Goal: Task Accomplishment & Management: Manage account settings

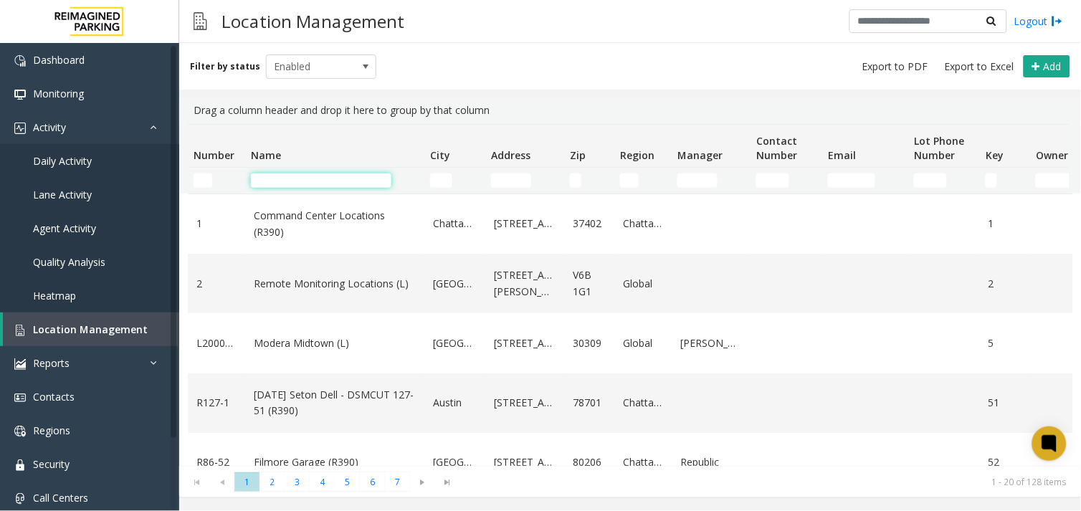
click at [303, 184] on input "Name Filter" at bounding box center [321, 181] width 141 height 14
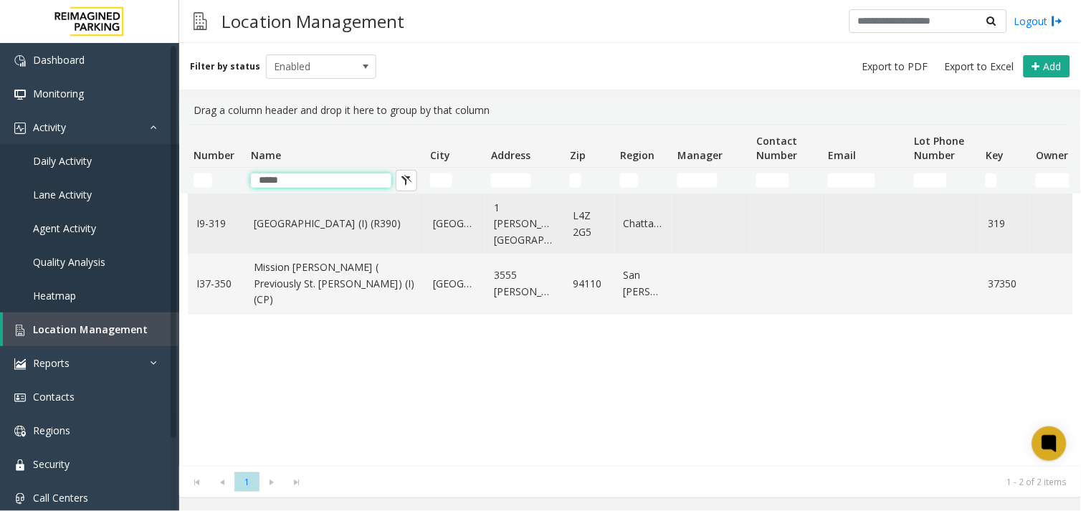
type input "*****"
click at [326, 223] on link "[GEOGRAPHIC_DATA] (I) (R390)" at bounding box center [335, 224] width 162 height 16
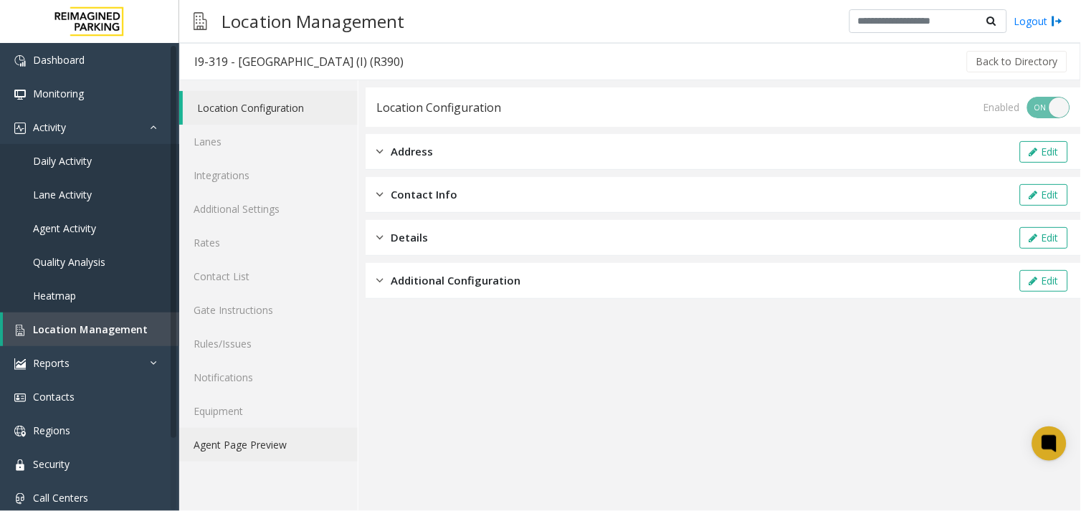
click at [257, 442] on link "Agent Page Preview" at bounding box center [268, 445] width 179 height 34
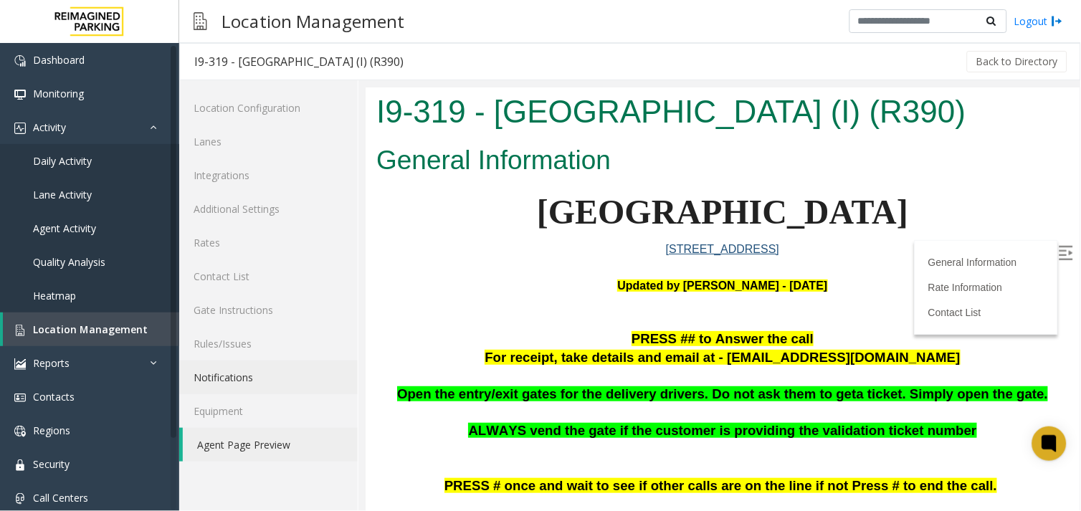
click at [1063, 253] on label at bounding box center [1067, 255] width 22 height 22
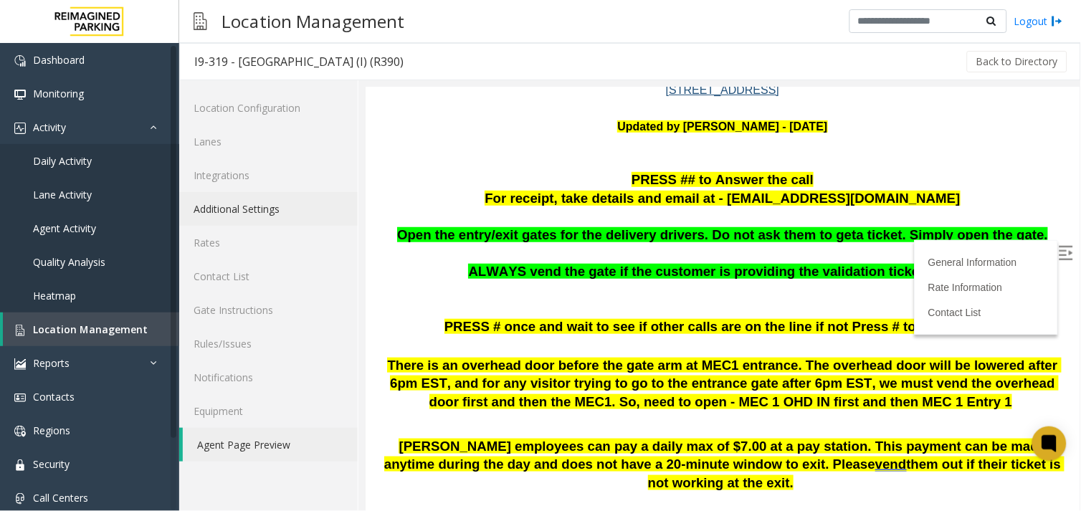
click at [264, 206] on link "Additional Settings" at bounding box center [268, 209] width 179 height 34
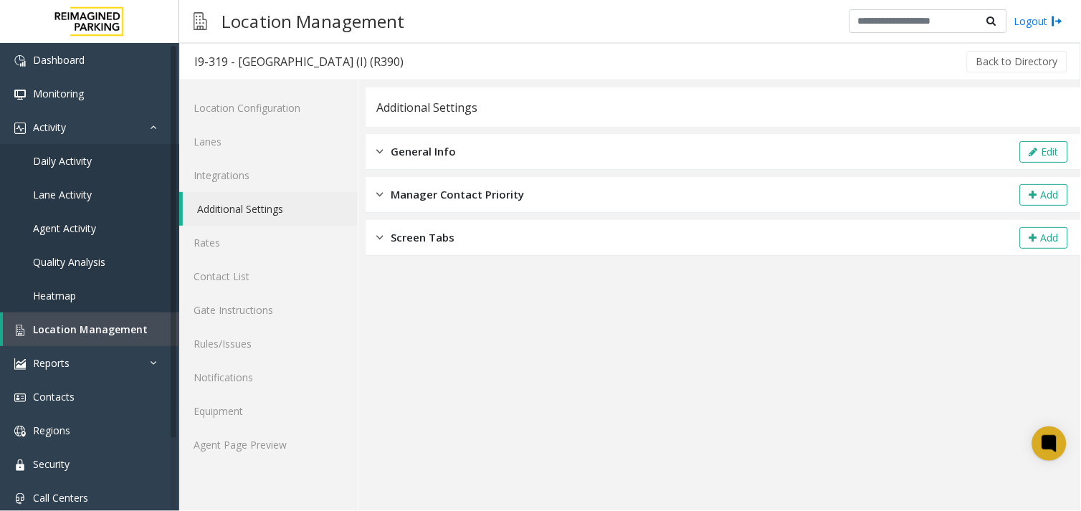
click at [1045, 139] on div "General Info Edit" at bounding box center [724, 152] width 716 height 36
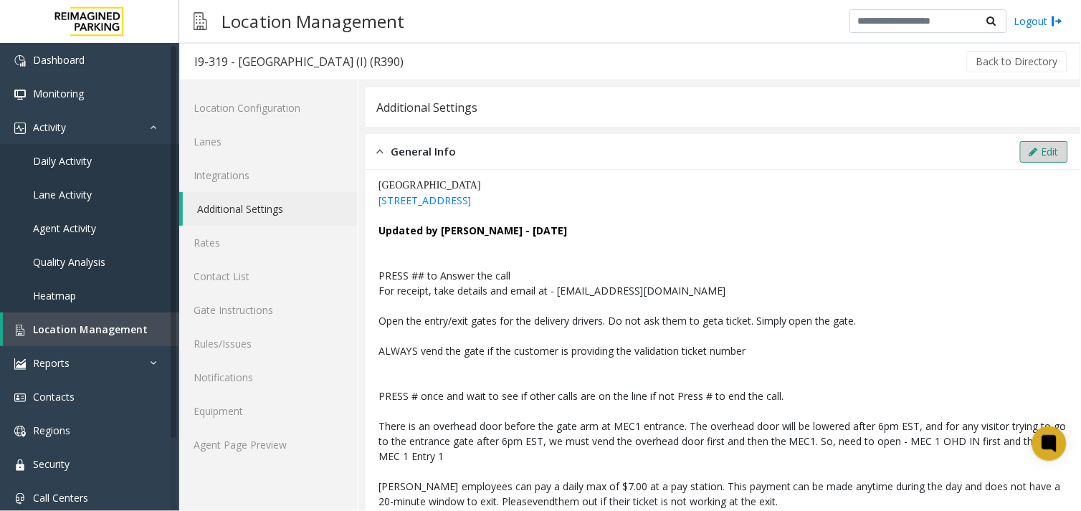
click at [1030, 147] on icon at bounding box center [1034, 152] width 9 height 10
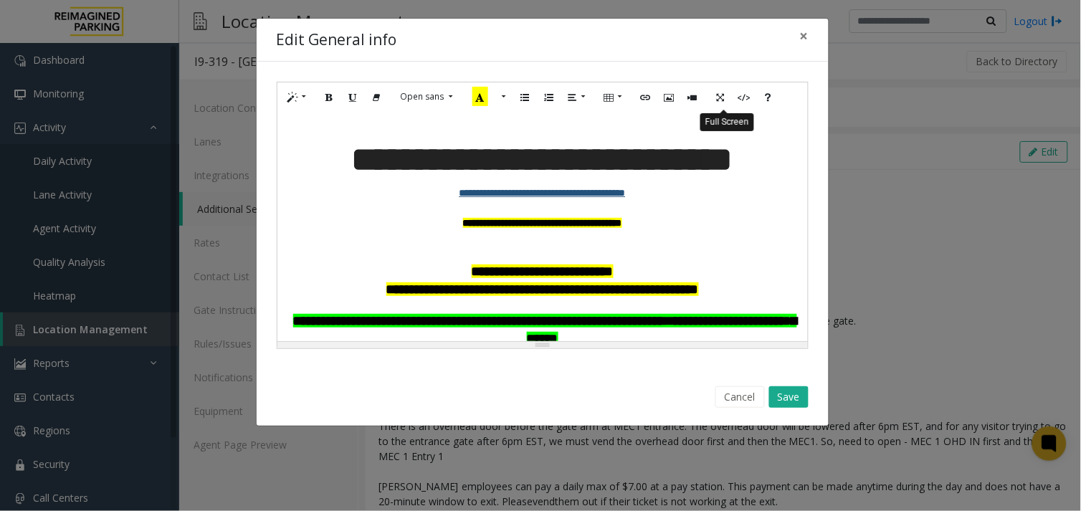
click at [720, 97] on icon "Full Screen" at bounding box center [721, 96] width 9 height 12
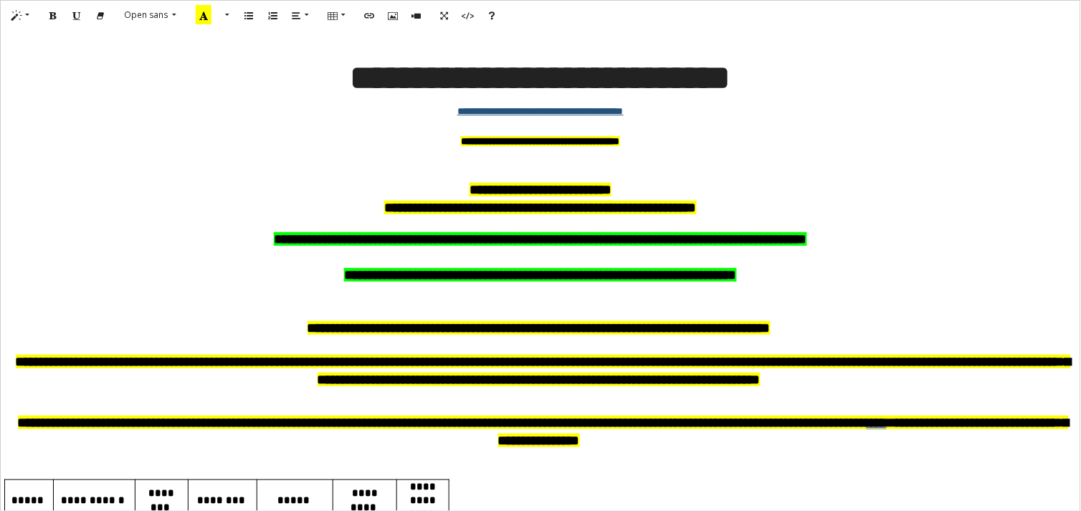
click at [847, 239] on p "**********" at bounding box center [540, 240] width 1065 height 18
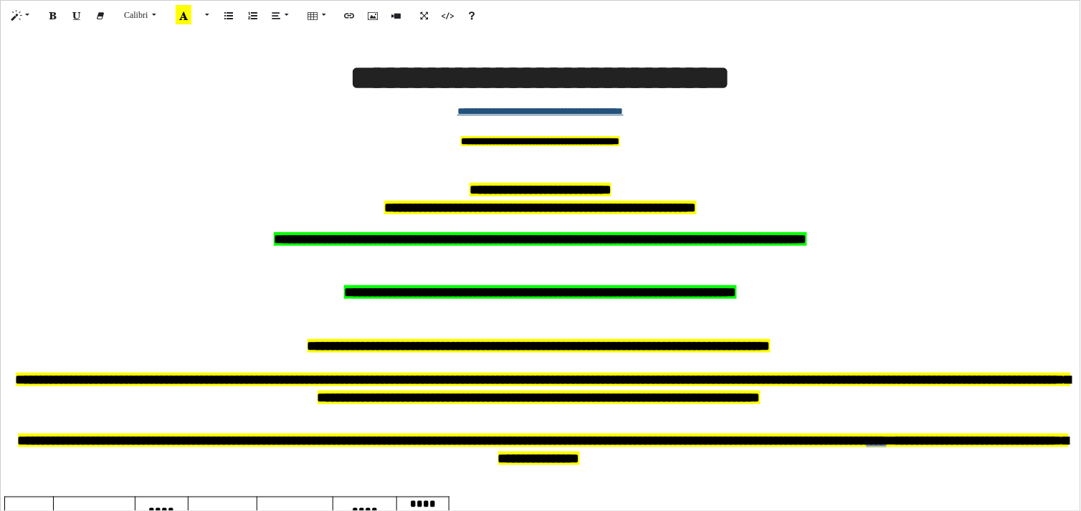
paste div
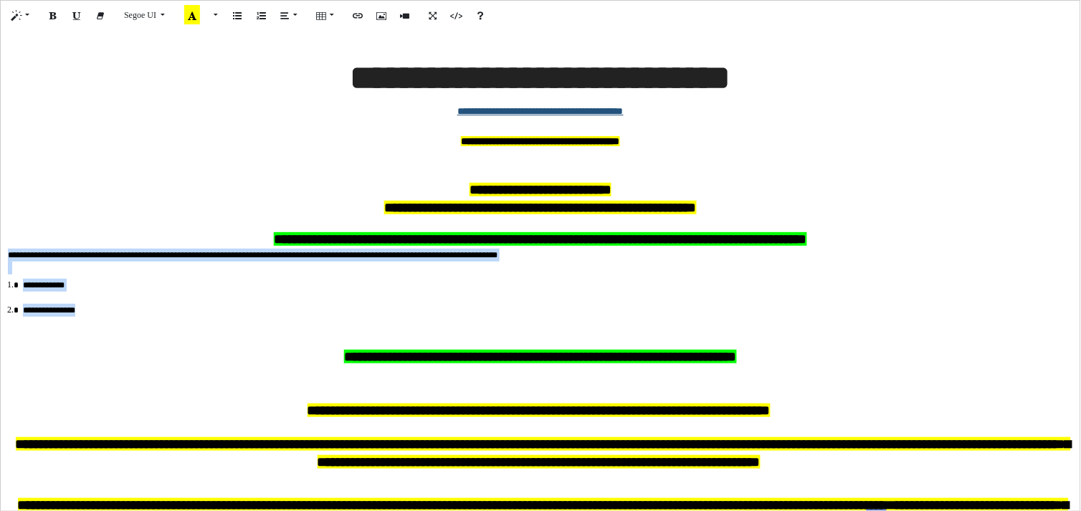
drag, startPoint x: 101, startPoint y: 316, endPoint x: -45, endPoint y: 249, distance: 161.0
click at [0, 249] on html "Dashboard Monitoring Activity Daily Activity Lane Activity Agent Activity Quali…" at bounding box center [540, 255] width 1081 height 511
click at [219, 19] on button "More Color" at bounding box center [214, 15] width 14 height 22
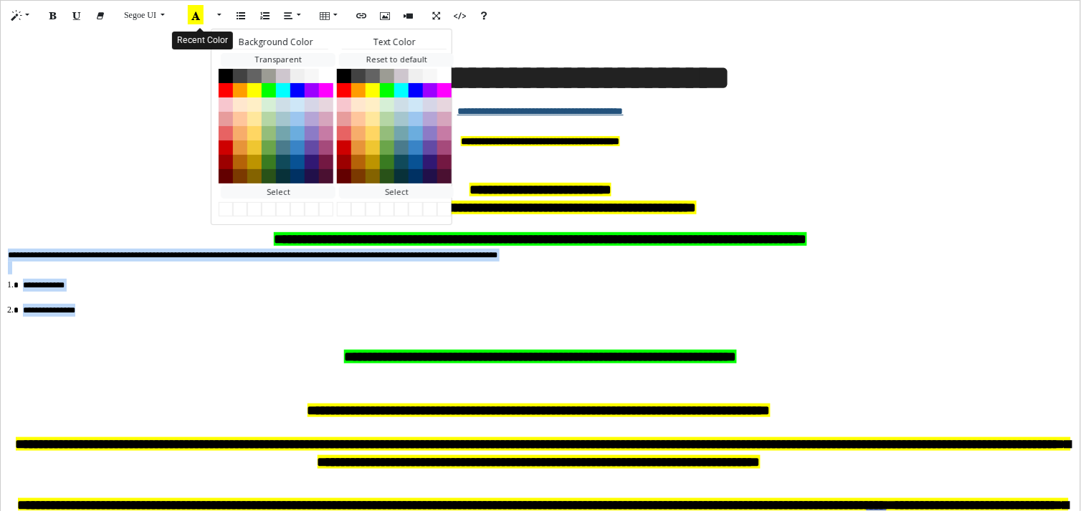
click at [199, 17] on icon "Recent Color" at bounding box center [196, 14] width 16 height 19
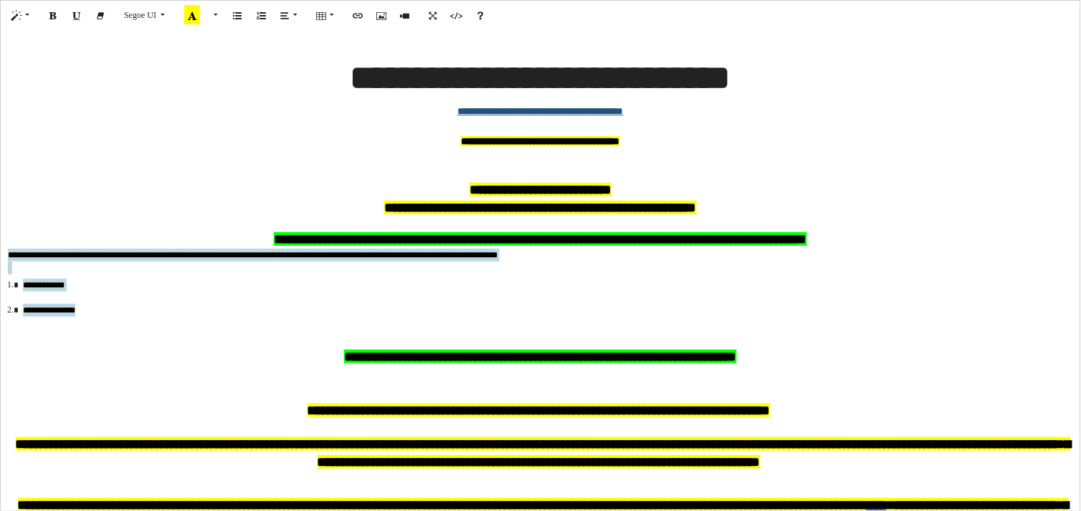
drag, startPoint x: 117, startPoint y: 313, endPoint x: 5, endPoint y: 251, distance: 127.7
click at [5, 251] on div "**********" at bounding box center [541, 271] width 1080 height 482
drag, startPoint x: 105, startPoint y: 310, endPoint x: -2, endPoint y: 255, distance: 119.9
click at [0, 255] on html "Dashboard Monitoring Activity Daily Activity Lane Activity Agent Activity Quali…" at bounding box center [540, 255] width 1081 height 511
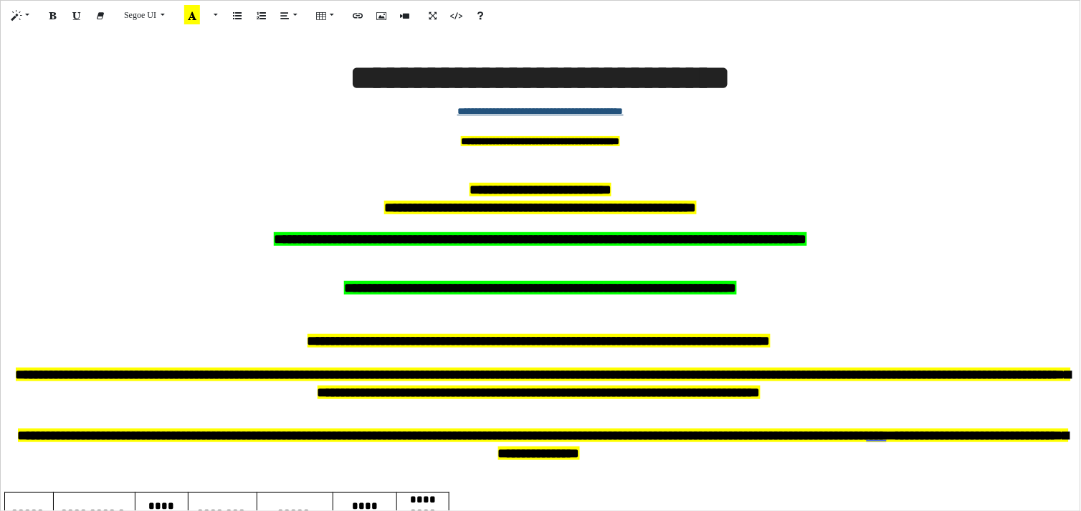
click at [875, 262] on p at bounding box center [540, 271] width 1065 height 18
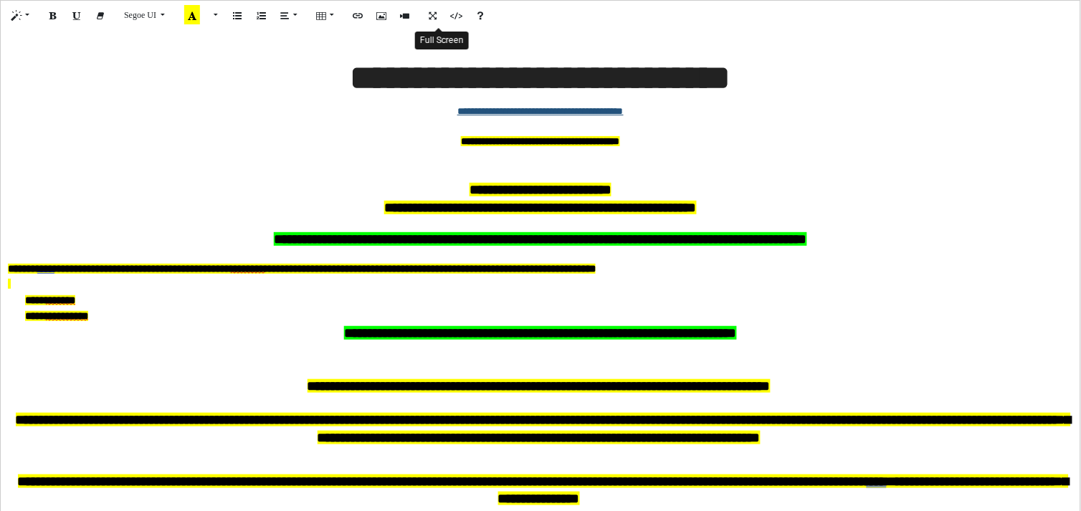
click at [434, 17] on icon "Full Screen" at bounding box center [433, 15] width 9 height 12
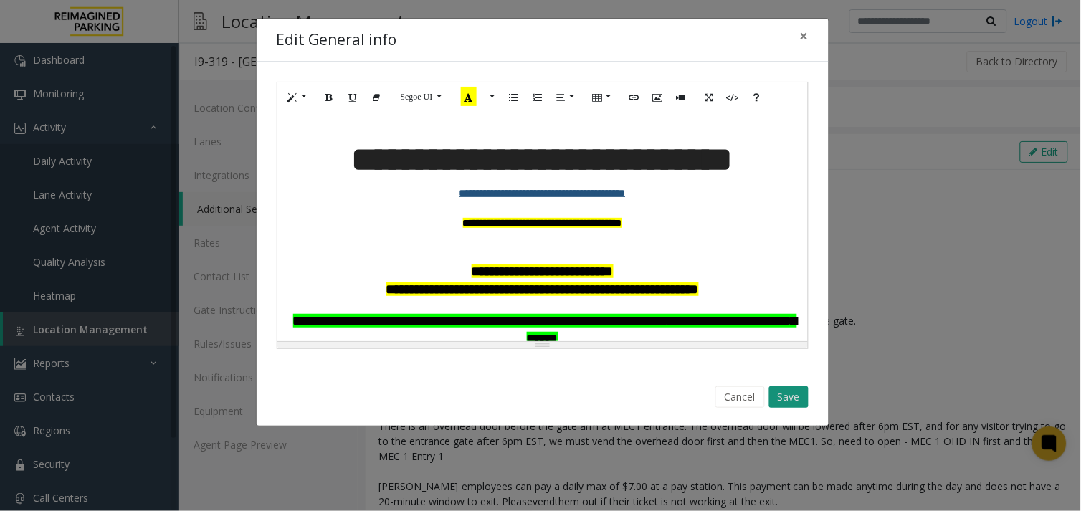
click at [799, 391] on button "Save" at bounding box center [788, 397] width 39 height 22
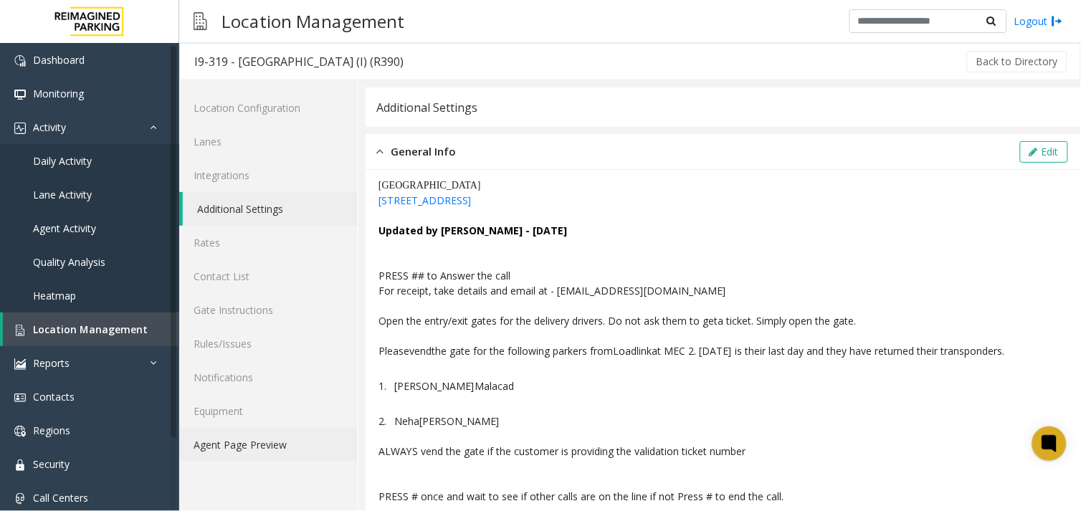
click at [259, 450] on link "Agent Page Preview" at bounding box center [268, 445] width 179 height 34
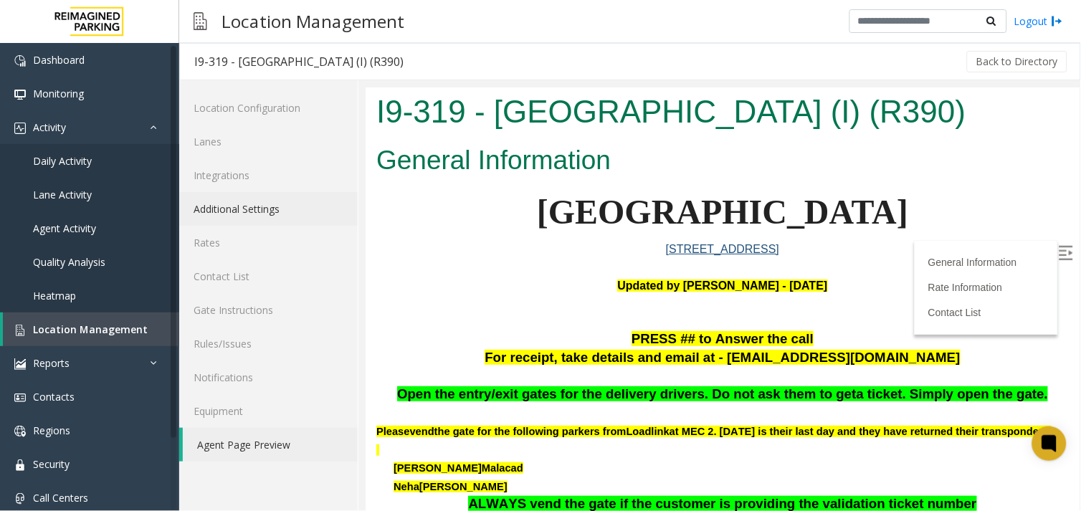
click at [240, 212] on link "Additional Settings" at bounding box center [268, 209] width 179 height 34
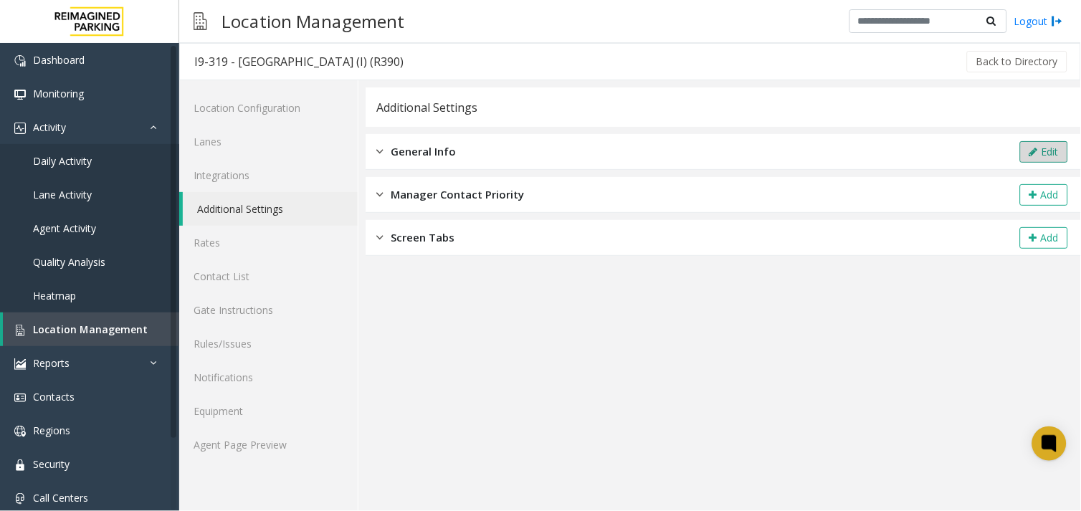
click at [1043, 148] on button "Edit" at bounding box center [1044, 152] width 48 height 22
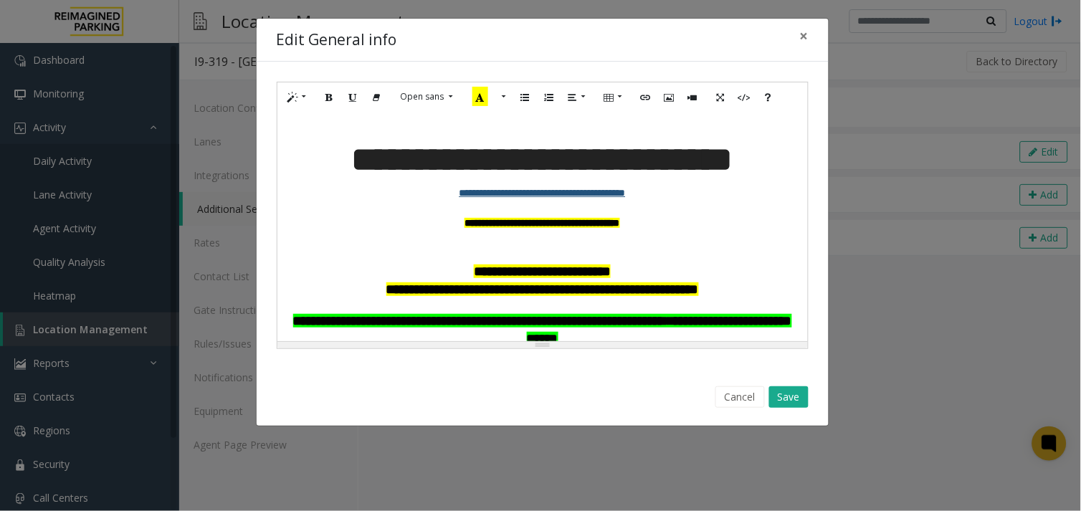
click at [560, 226] on b "**********" at bounding box center [543, 223] width 156 height 10
click at [798, 399] on button "Save" at bounding box center [788, 397] width 39 height 22
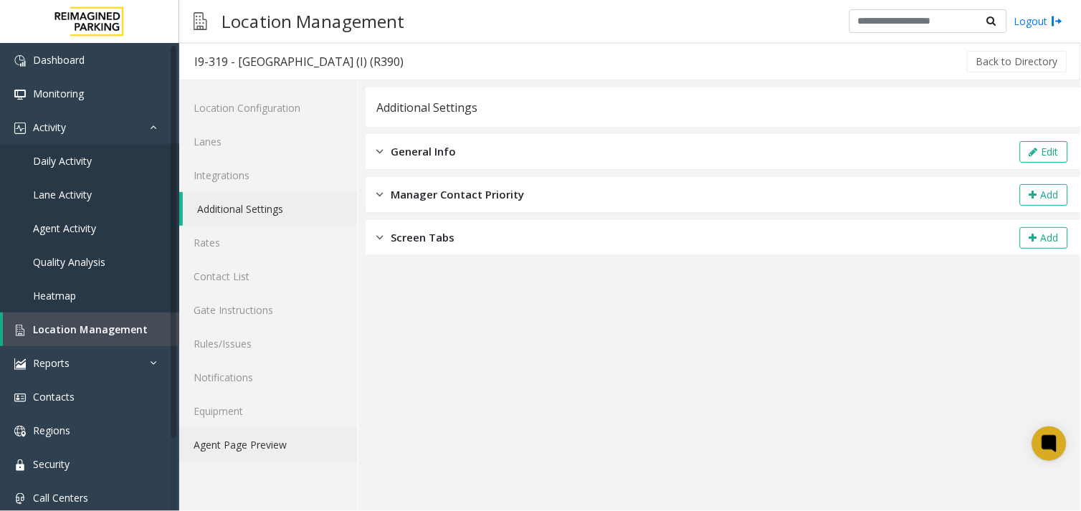
click at [274, 445] on link "Agent Page Preview" at bounding box center [268, 445] width 179 height 34
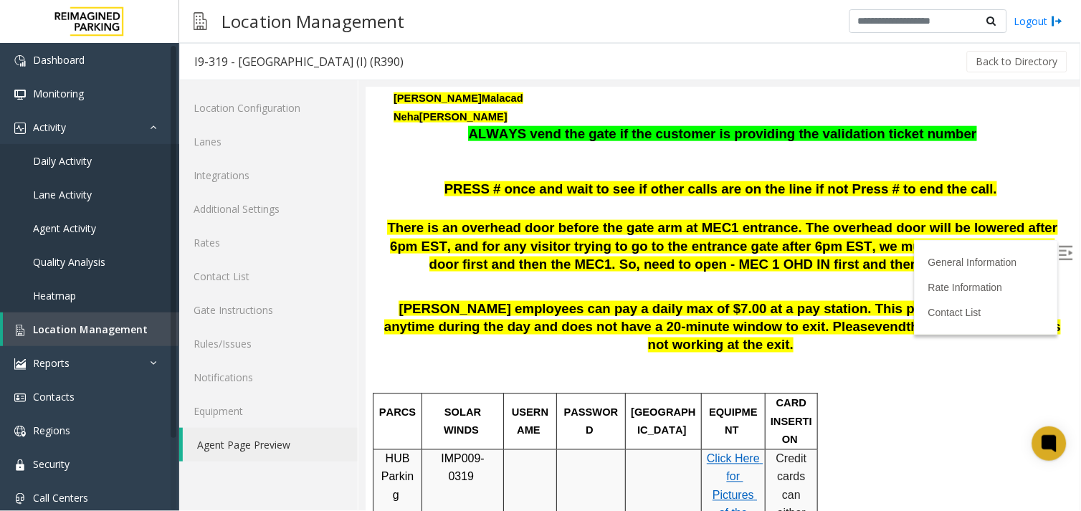
click at [1058, 252] on img at bounding box center [1065, 252] width 14 height 14
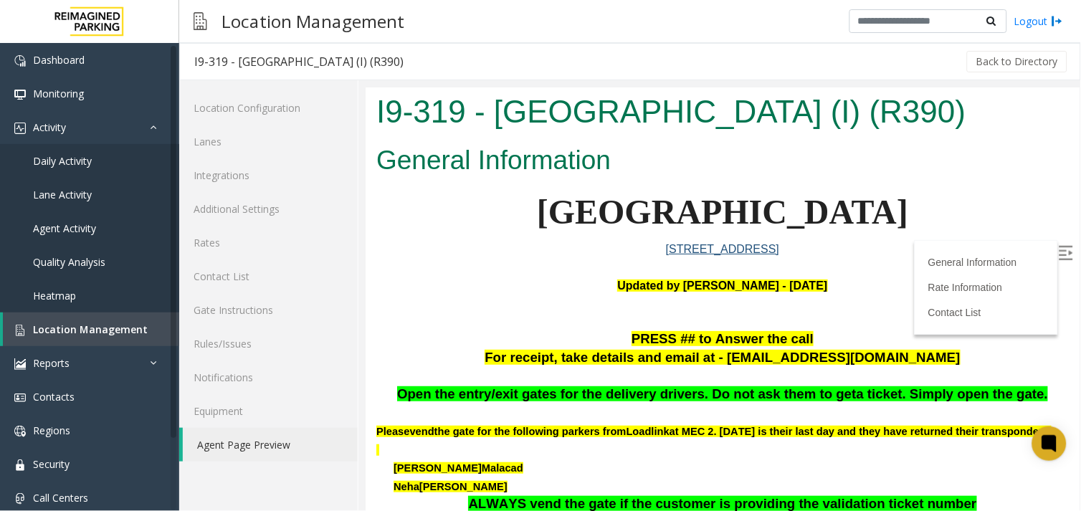
drag, startPoint x: 497, startPoint y: 174, endPoint x: 333, endPoint y: 85, distance: 185.7
click at [365, 87] on html "I9-319 - [GEOGRAPHIC_DATA] (I) (R390) General Information [GEOGRAPHIC_DATA] [ST…" at bounding box center [722, 299] width 714 height 424
copy h1 "I9-319 - [GEOGRAPHIC_DATA] (I) (R390)"
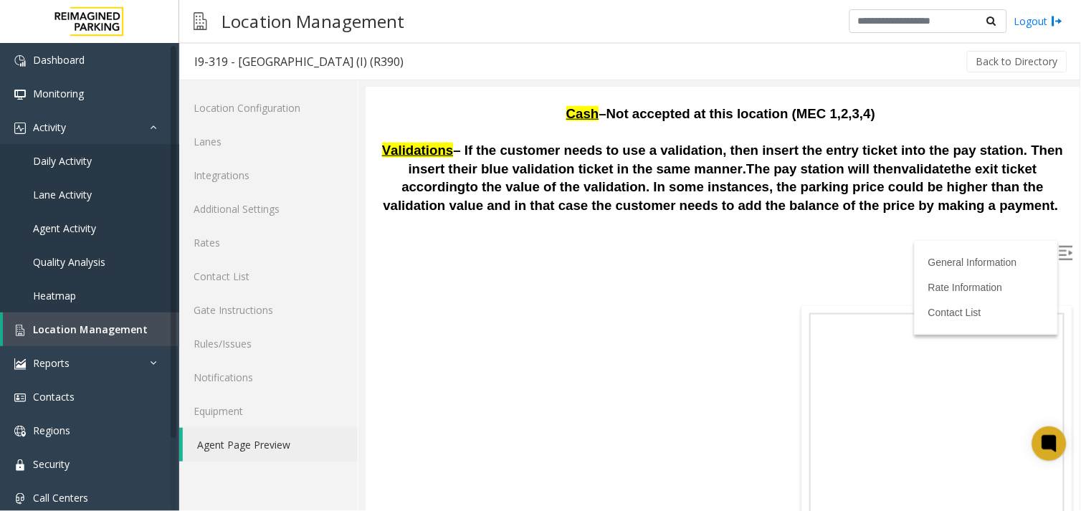
scroll to position [4354, 0]
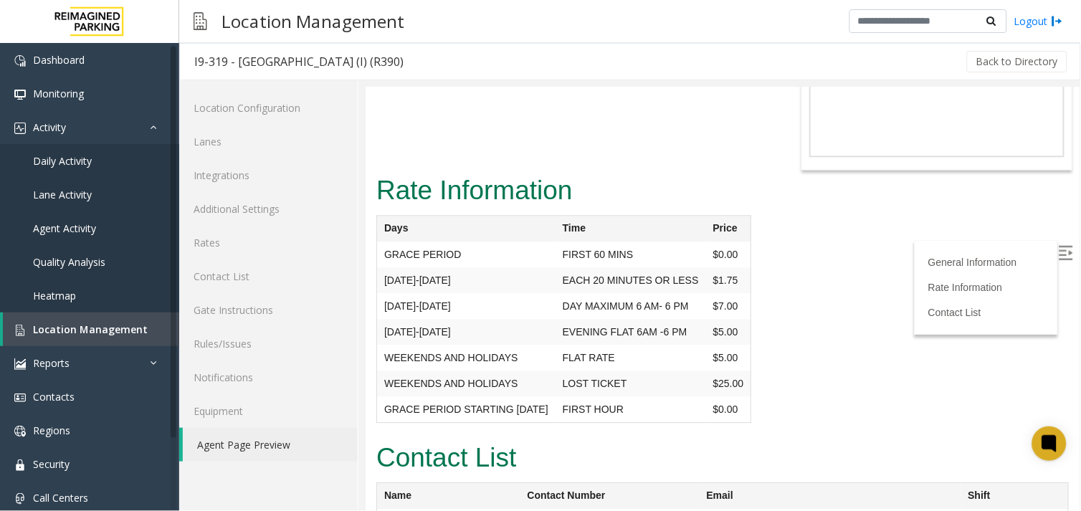
drag, startPoint x: 433, startPoint y: 457, endPoint x: 384, endPoint y: 450, distance: 49.3
copy td "Vipushika"
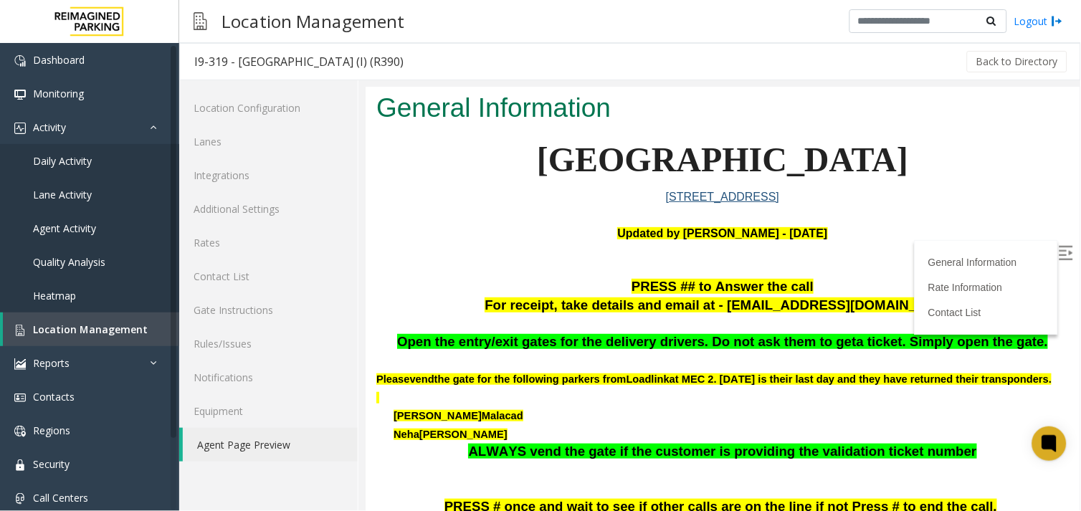
scroll to position [212, 0]
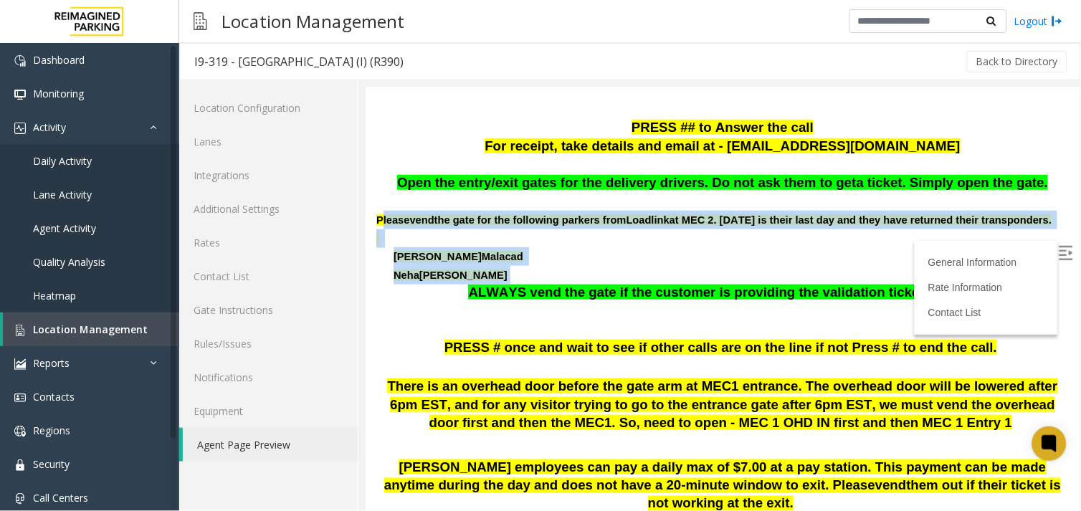
drag, startPoint x: 478, startPoint y: 322, endPoint x: 381, endPoint y: 263, distance: 113.2
click at [381, 263] on div "Open the entry/exit gates for the delivery drivers. Do not ask them to get a ti…" at bounding box center [722, 247] width 693 height 147
drag, startPoint x: 381, startPoint y: 263, endPoint x: 410, endPoint y: 277, distance: 32.1
click at [410, 247] on p at bounding box center [722, 238] width 693 height 19
drag, startPoint x: 483, startPoint y: 329, endPoint x: 368, endPoint y: 268, distance: 129.9
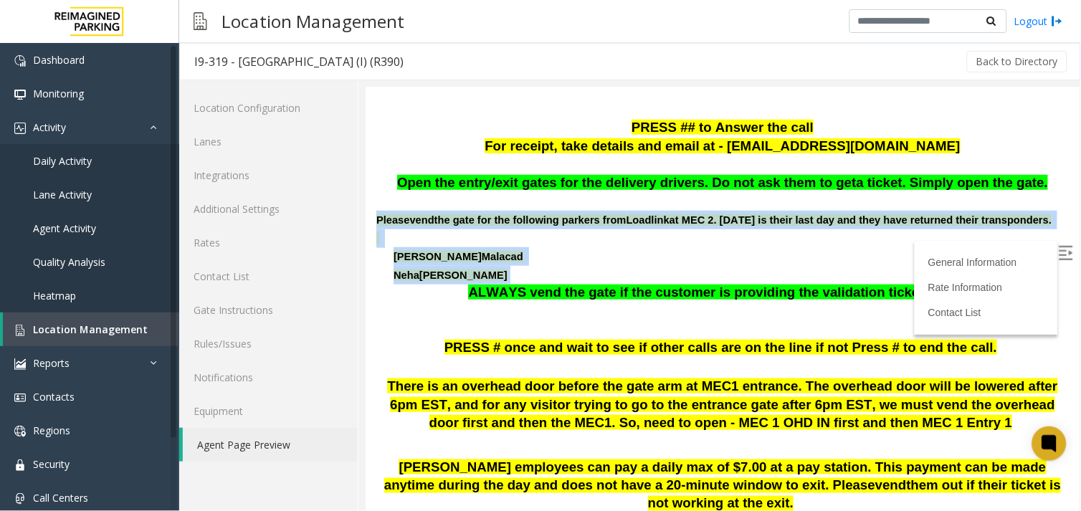
copy div "Please vend the gate for the following parkers from Loadlink at [GEOGRAPHIC_DAT…"
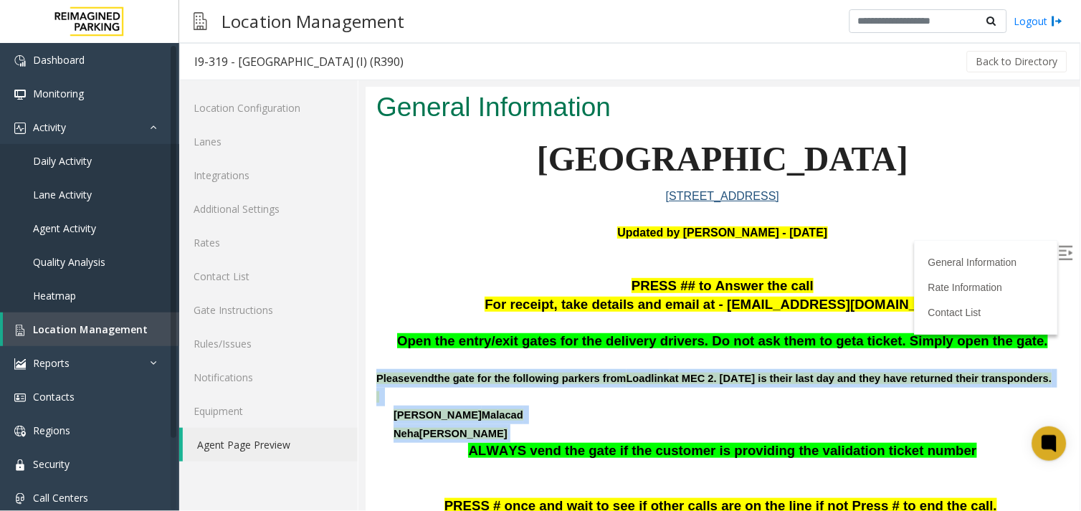
scroll to position [52, 0]
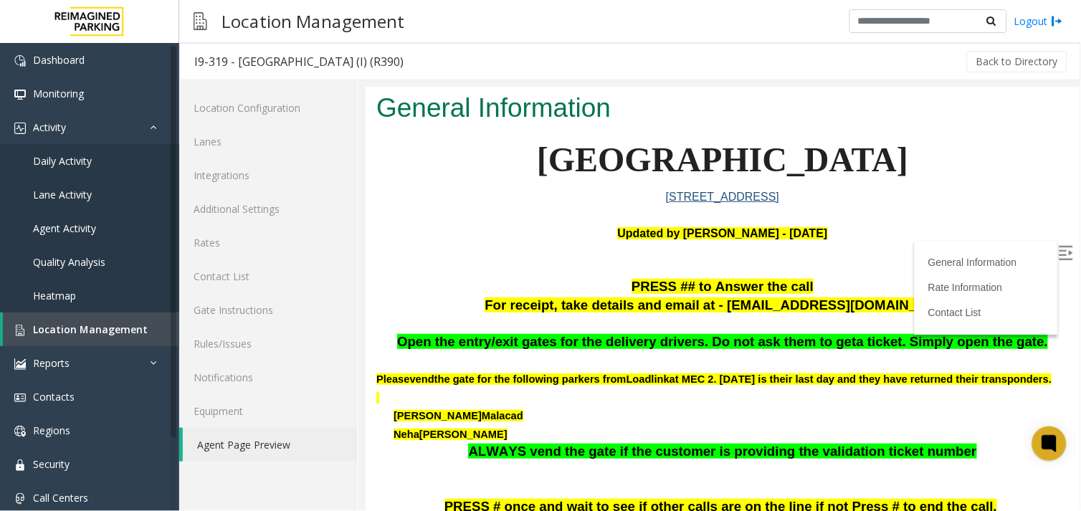
click at [454, 315] on p "For receipt, take details and email at - [EMAIL_ADDRESS][DOMAIN_NAME]" at bounding box center [722, 305] width 693 height 19
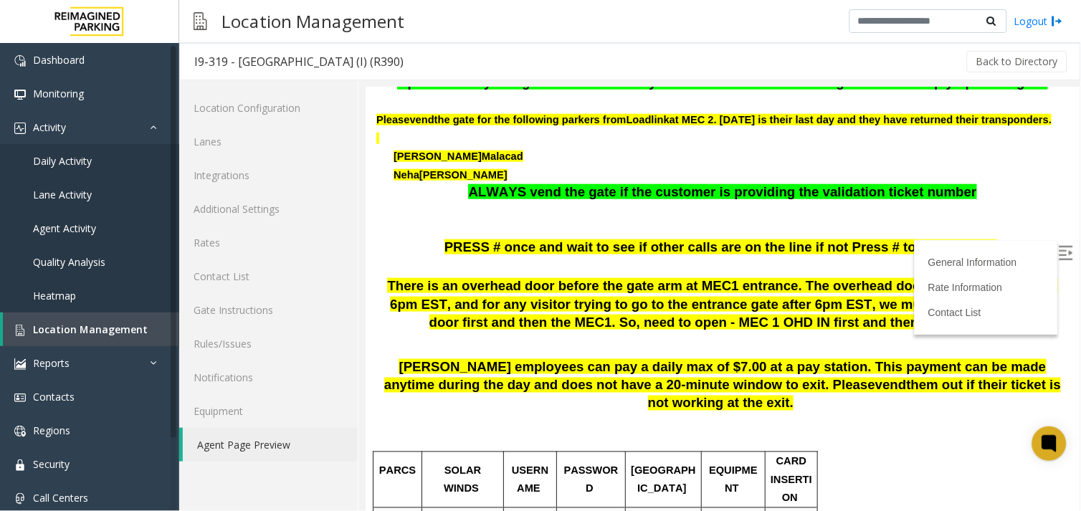
scroll to position [323, 0]
